Goal: Check status

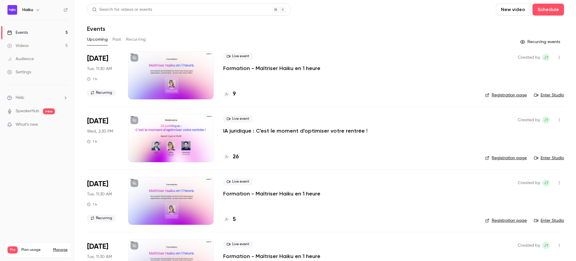
click at [259, 129] on p "IA juridique : C'est le moment d'optimiser votre rentrée !" at bounding box center [295, 130] width 144 height 7
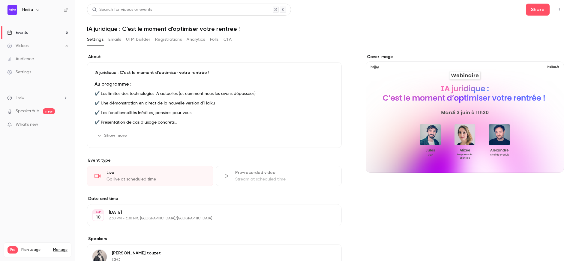
click at [165, 37] on button "Registrations" at bounding box center [168, 40] width 27 height 10
